Goal: Task Accomplishment & Management: Complete application form

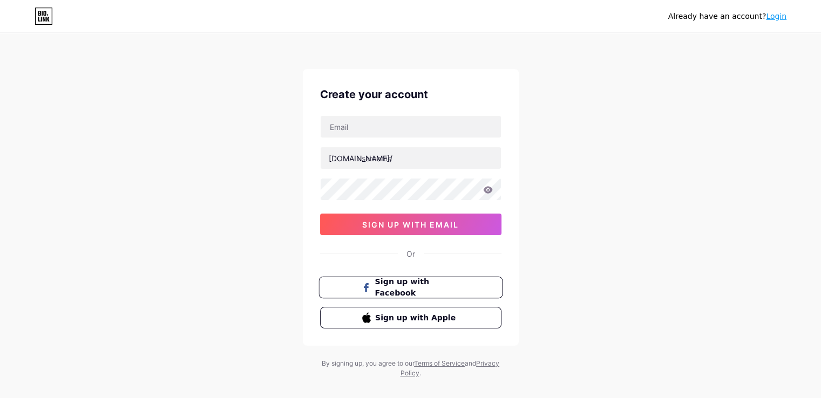
click at [440, 281] on button "Sign up with Facebook" at bounding box center [410, 288] width 184 height 22
click at [439, 135] on input "text" at bounding box center [411, 127] width 180 height 22
type input "[EMAIL_ADDRESS][DOMAIN_NAME]"
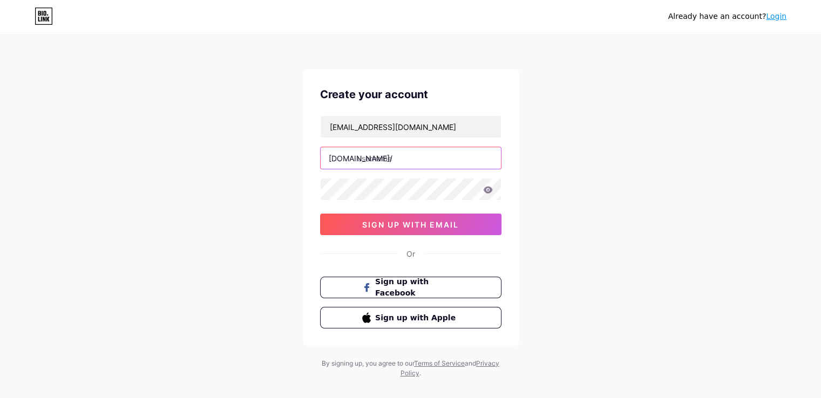
click at [419, 164] on input "text" at bounding box center [411, 158] width 180 height 22
